Goal: Information Seeking & Learning: Learn about a topic

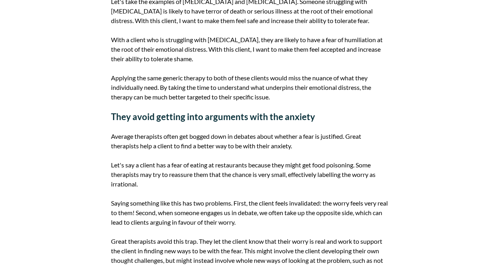
scroll to position [406, 0]
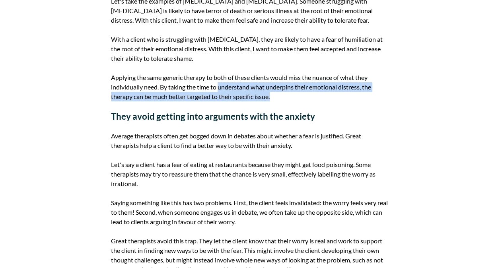
drag, startPoint x: 220, startPoint y: 85, endPoint x: 285, endPoint y: 95, distance: 66.3
click at [285, 95] on p "Applying the same generic therapy to both of these clients would miss the nuanc…" at bounding box center [250, 87] width 278 height 29
copy p "understand what underpins their emotional distress, the therapy can be much bet…"
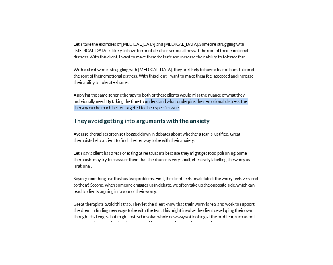
scroll to position [413, 0]
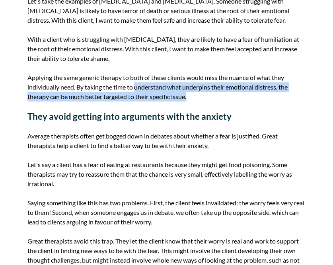
click at [175, 115] on h2 "They avoid getting into arguments with the anxiety" at bounding box center [166, 116] width 278 height 11
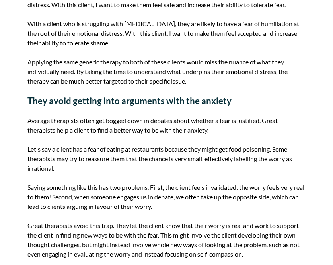
scroll to position [428, 0]
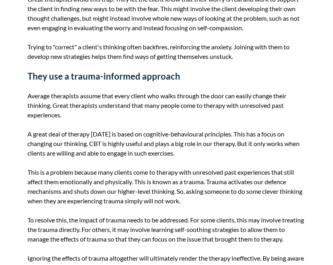
click at [219, 113] on p "Average therapists assume that every client who walks through the door can easi…" at bounding box center [166, 105] width 278 height 29
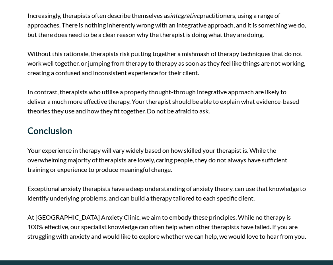
scroll to position [1033, 0]
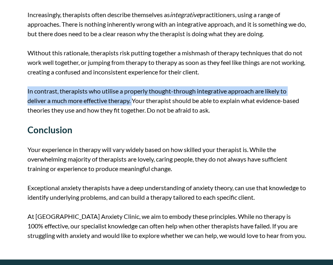
drag, startPoint x: 20, startPoint y: 91, endPoint x: 134, endPoint y: 96, distance: 113.8
click at [134, 96] on p "In contrast, therapists who utilise a properly thought-through integrative appr…" at bounding box center [166, 100] width 278 height 29
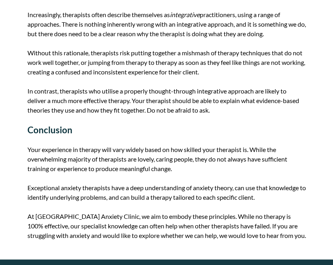
click at [180, 129] on h2 "Conclusion" at bounding box center [166, 129] width 278 height 11
drag, startPoint x: 198, startPoint y: 88, endPoint x: 255, endPoint y: 88, distance: 57.3
click at [255, 88] on p "In contrast, therapists who utilise a properly thought-through integrative appr…" at bounding box center [166, 100] width 278 height 29
copy p "integrative approach"
